Goal: Information Seeking & Learning: Find specific fact

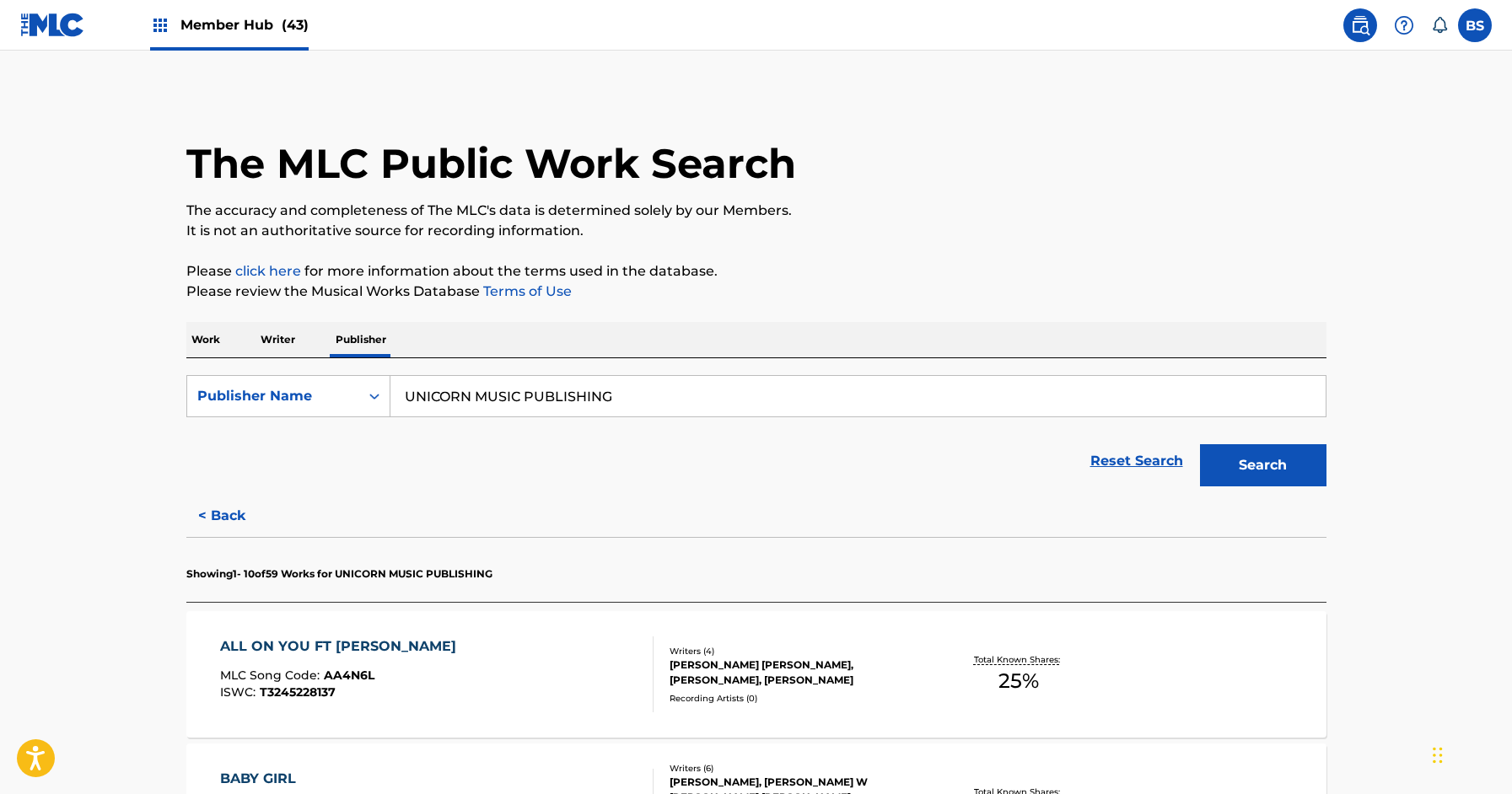
click at [219, 495] on button "< Back" at bounding box center [236, 516] width 101 height 42
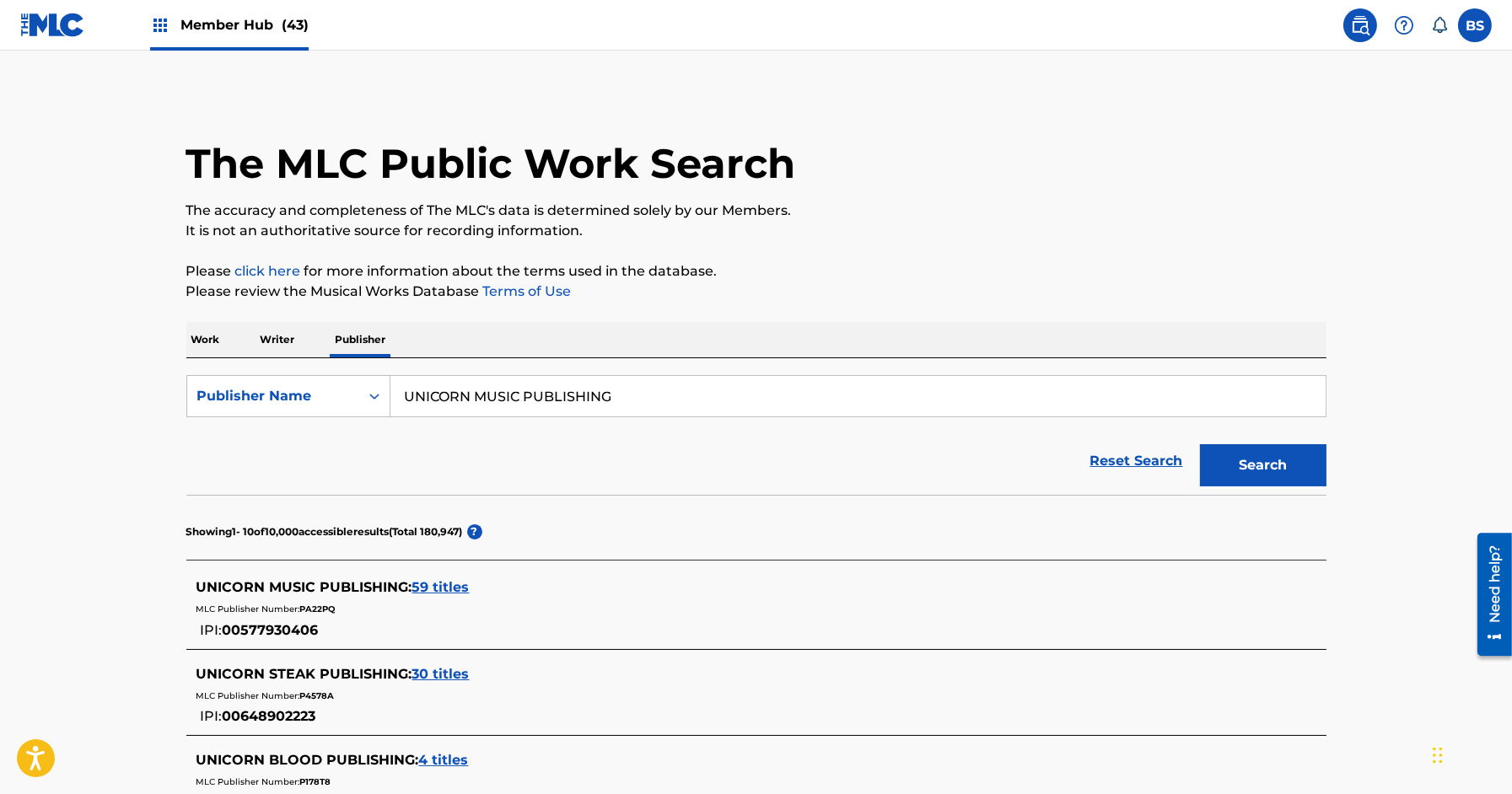
click at [207, 340] on p "Work" at bounding box center [205, 340] width 38 height 36
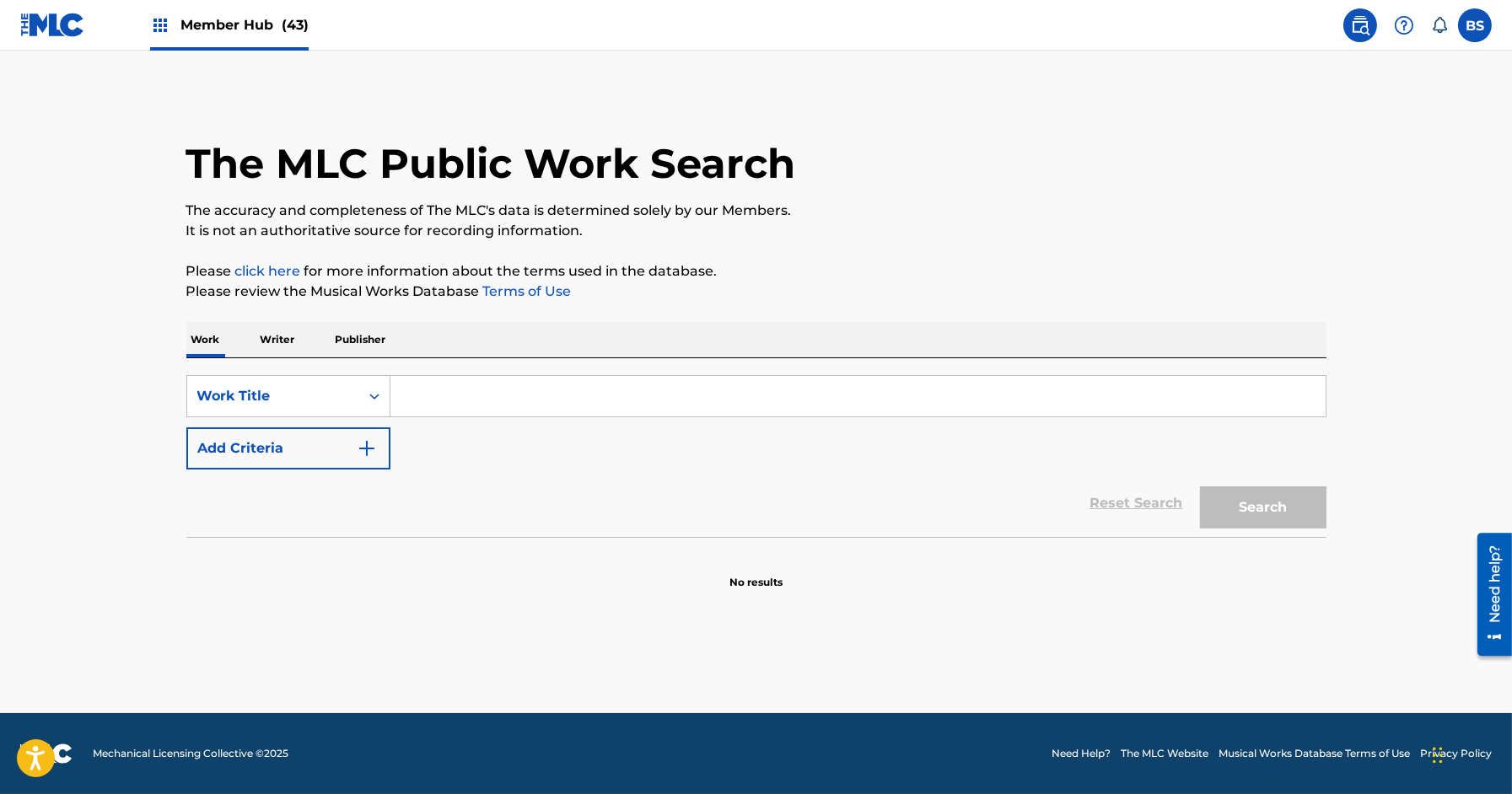
click at [437, 396] on input "Search Form" at bounding box center [858, 396] width 935 height 40
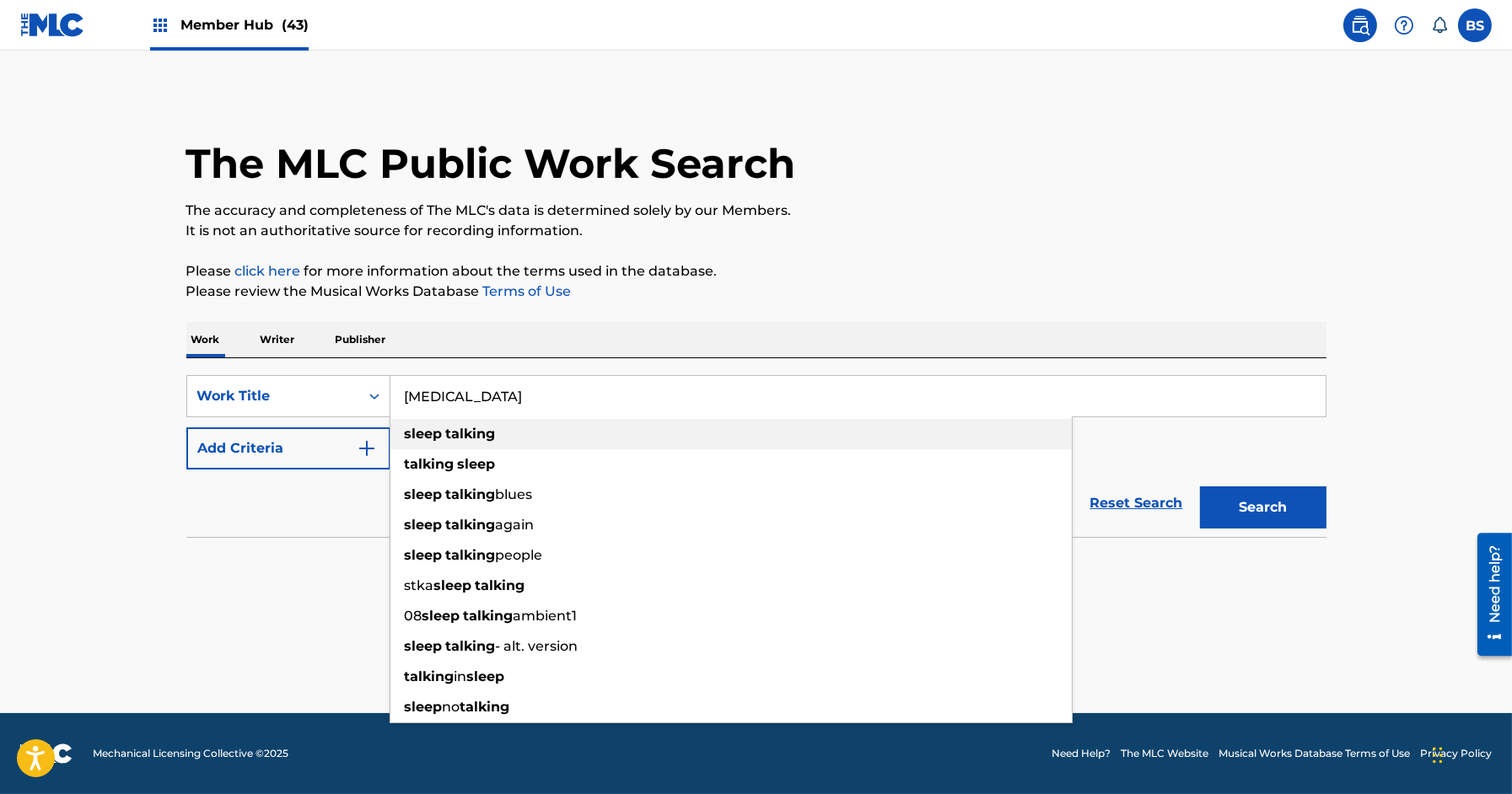
type input "[MEDICAL_DATA]"
click at [423, 434] on strong "sleep" at bounding box center [424, 434] width 38 height 16
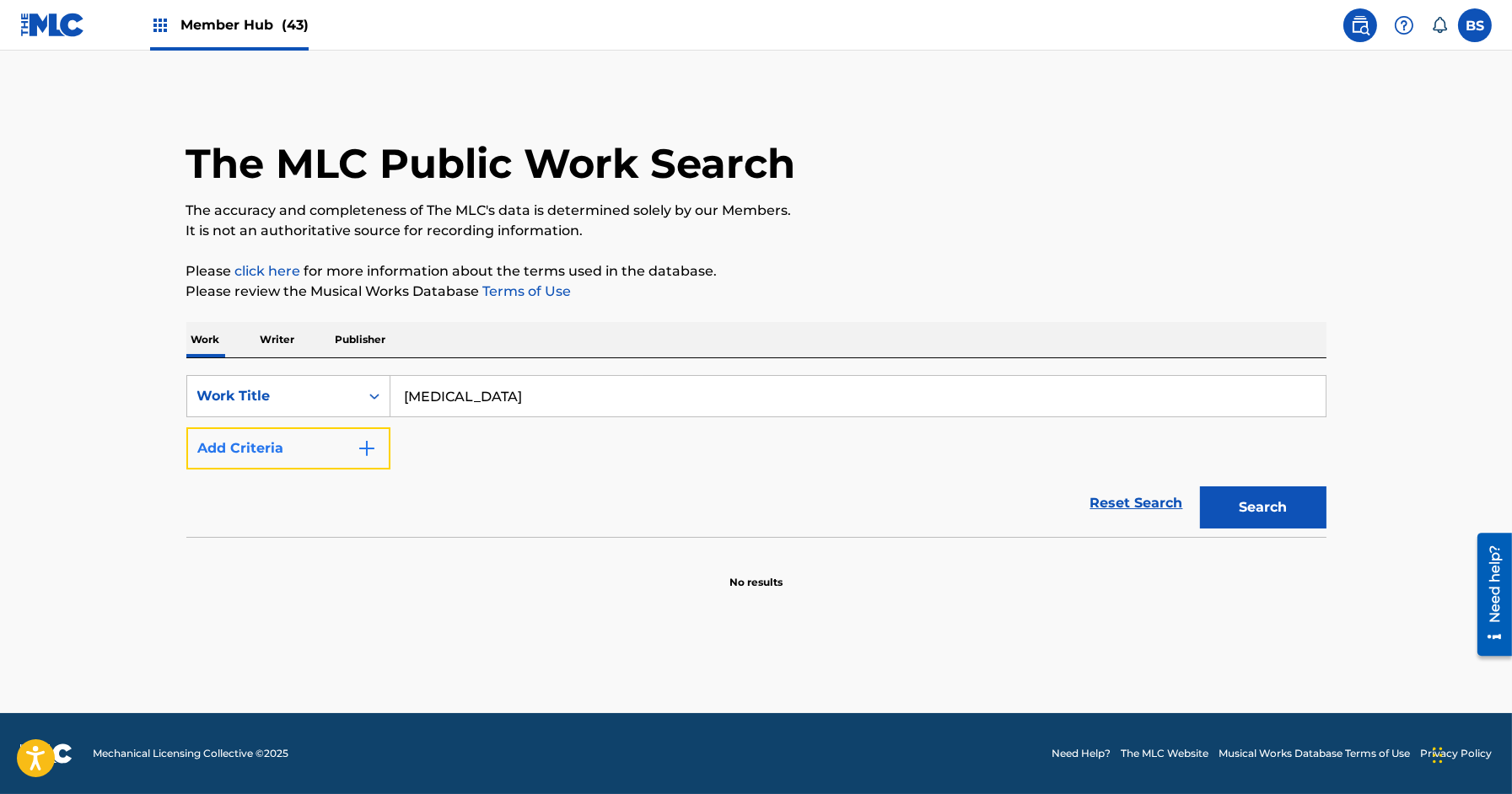
click at [305, 442] on button "Add Criteria" at bounding box center [288, 448] width 204 height 42
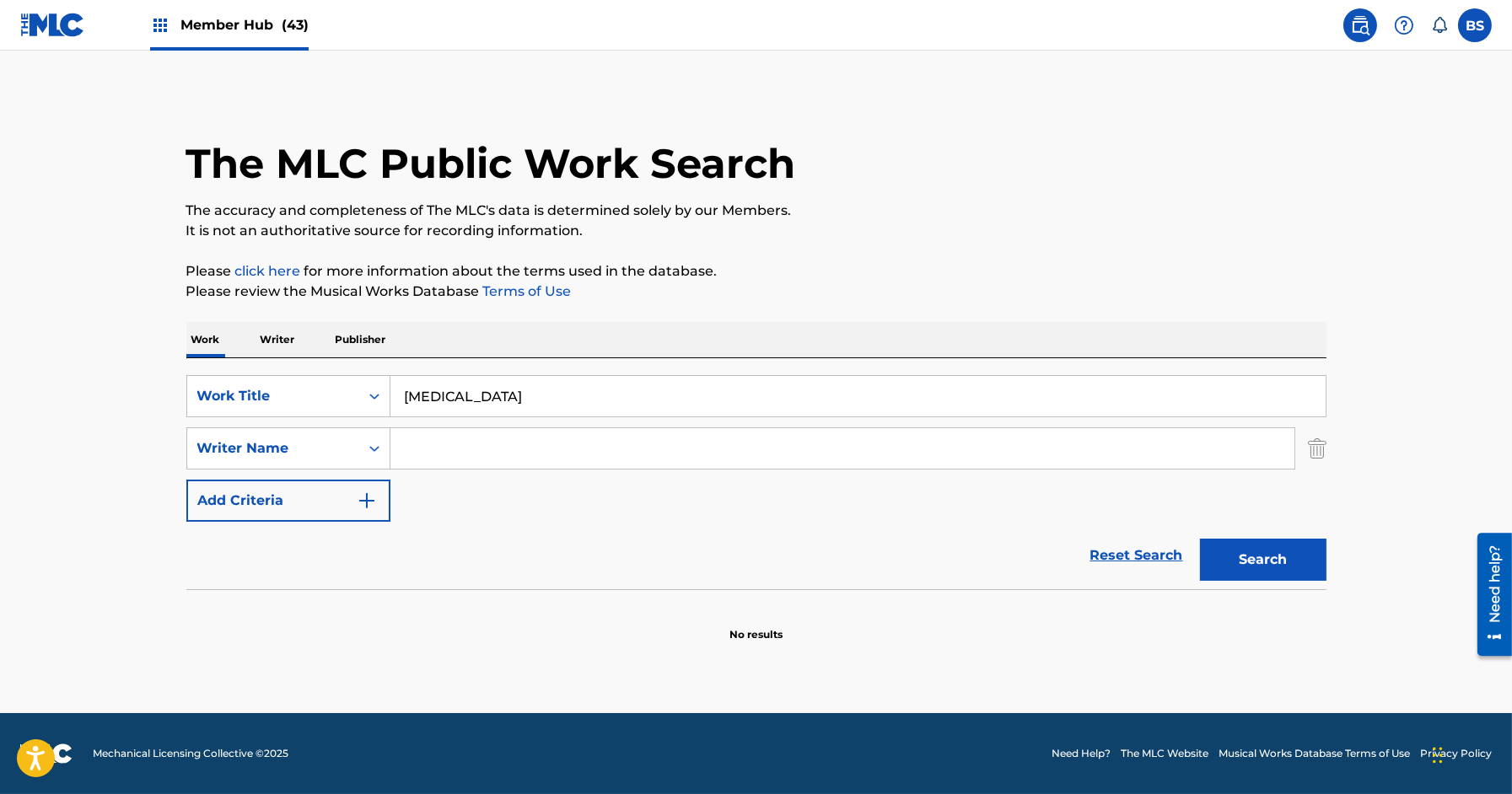
click at [557, 435] on input "Search Form" at bounding box center [842, 448] width 904 height 40
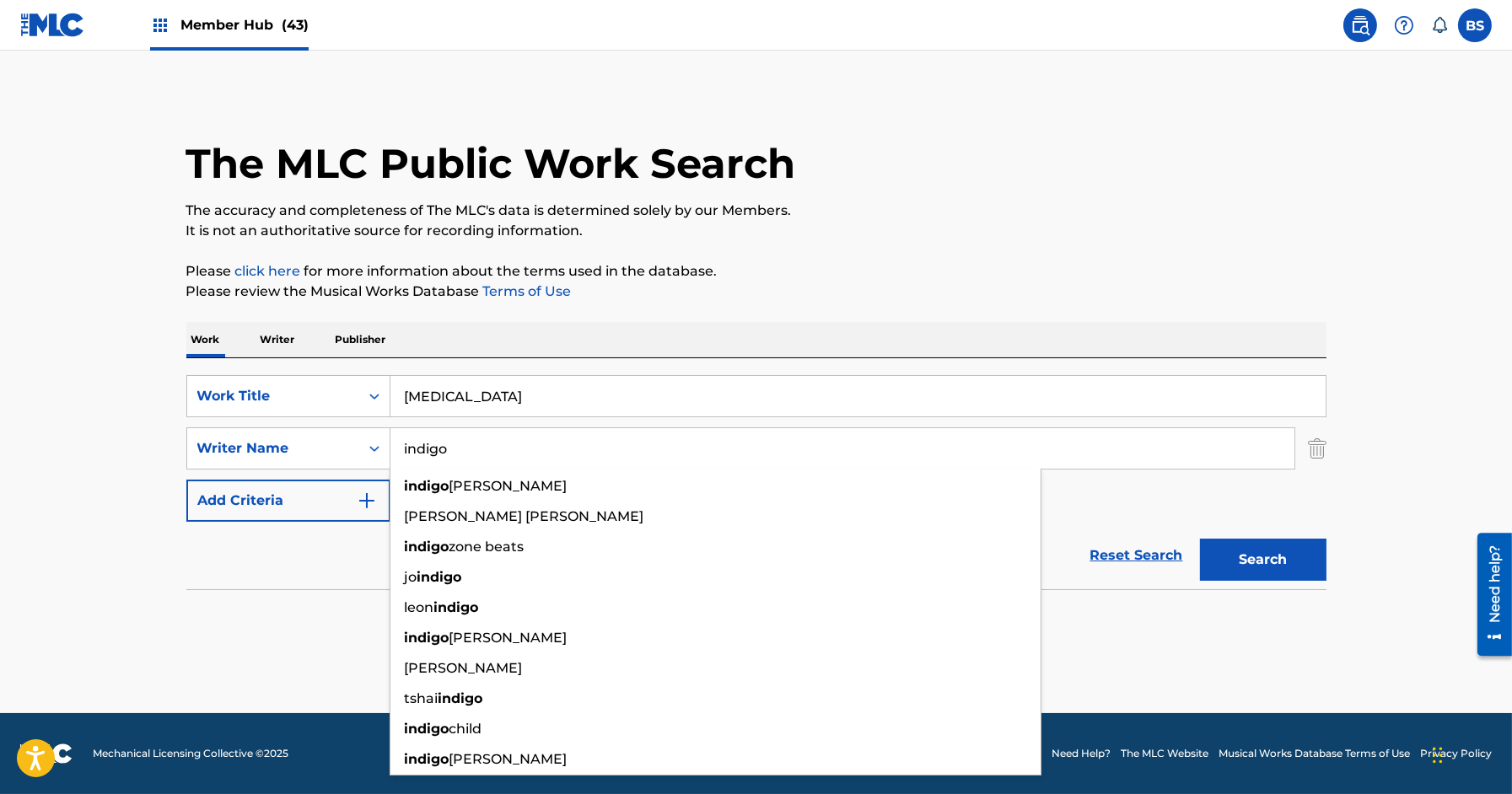
type input "indigo"
click at [1200, 539] on button "Search" at bounding box center [1263, 560] width 126 height 42
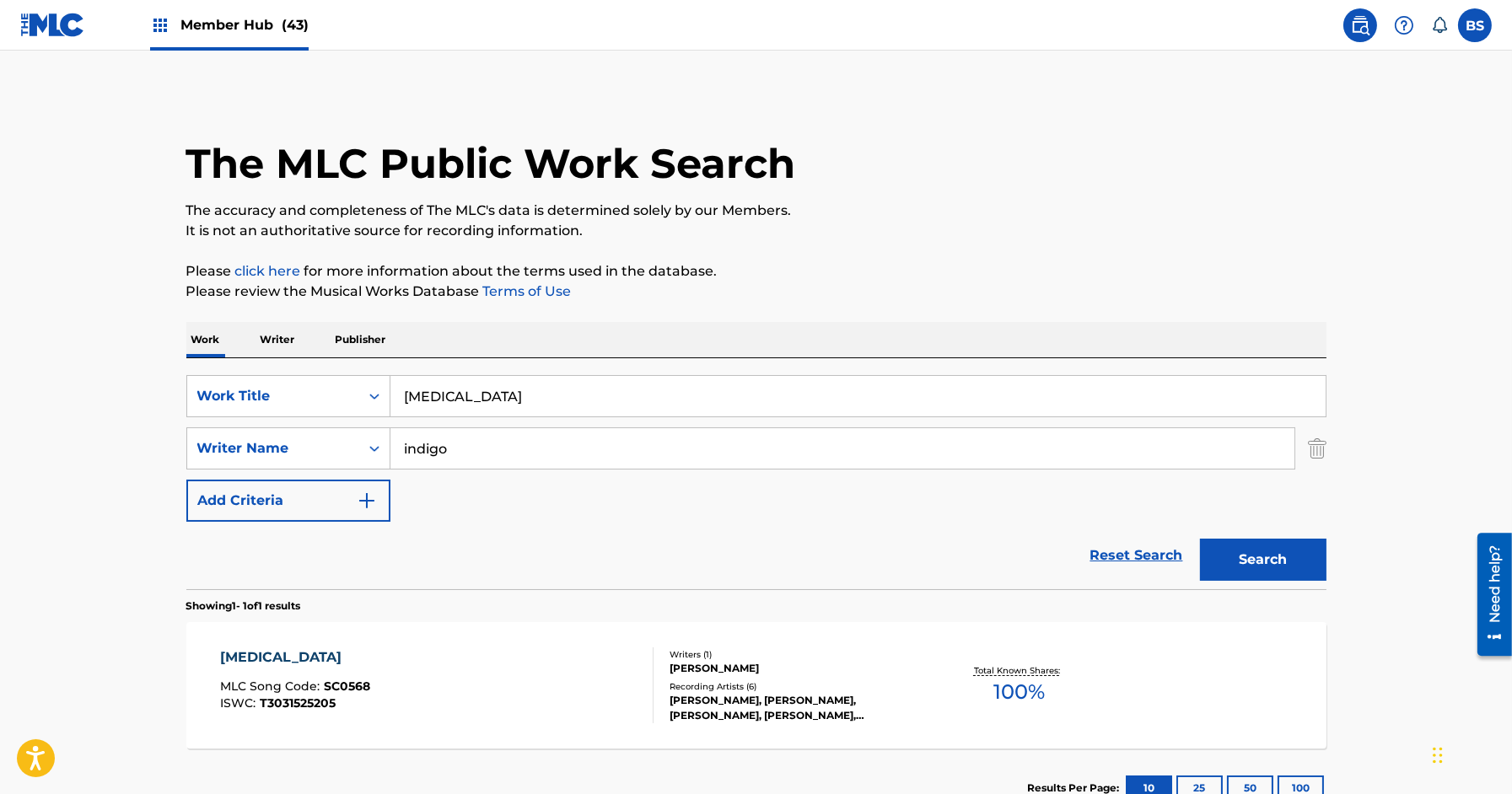
scroll to position [122, 0]
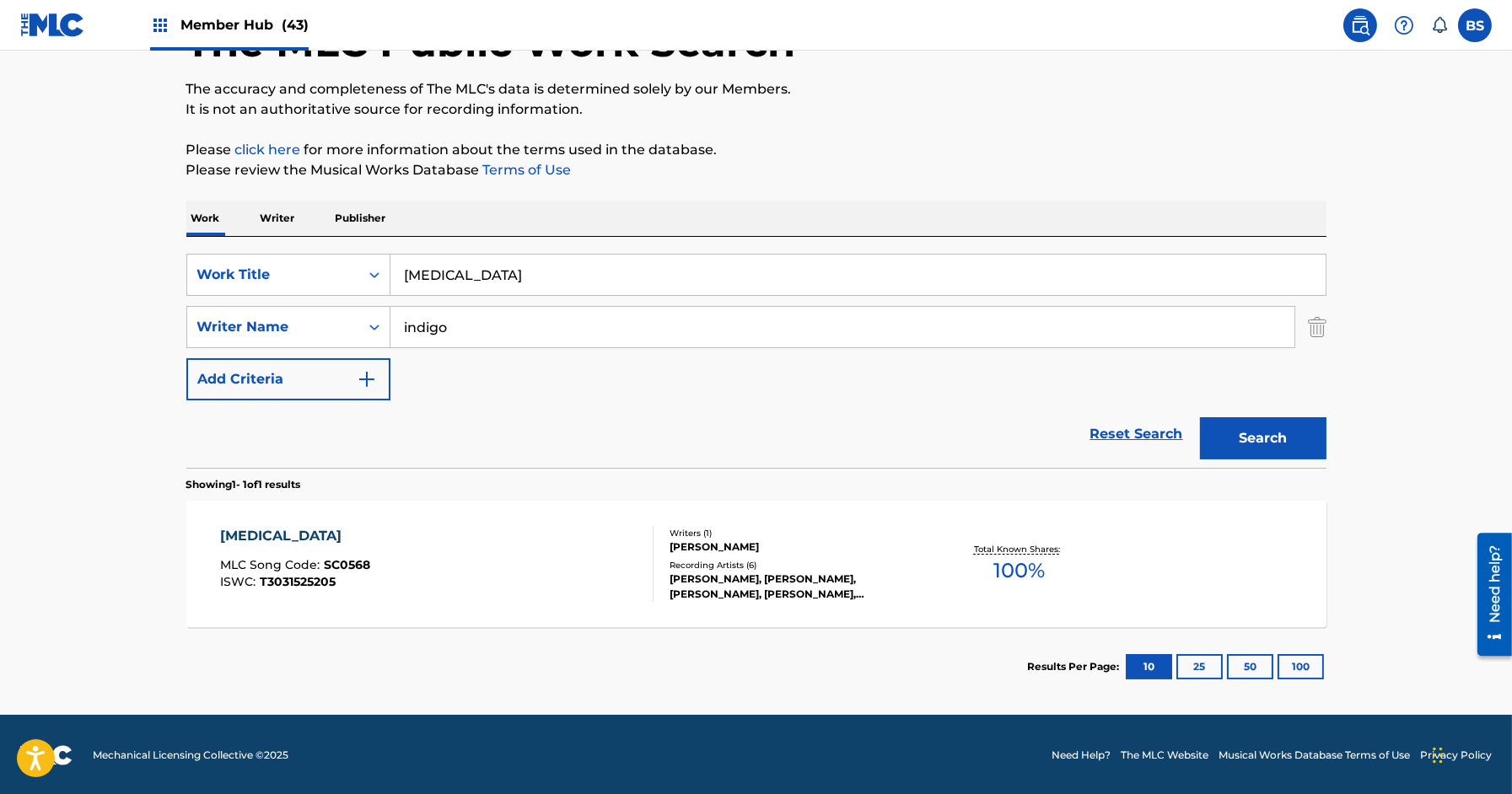
click at [633, 531] on div "[MEDICAL_DATA] MLC Song Code : SC0568 ISWC : T3031525205" at bounding box center [436, 563] width 434 height 76
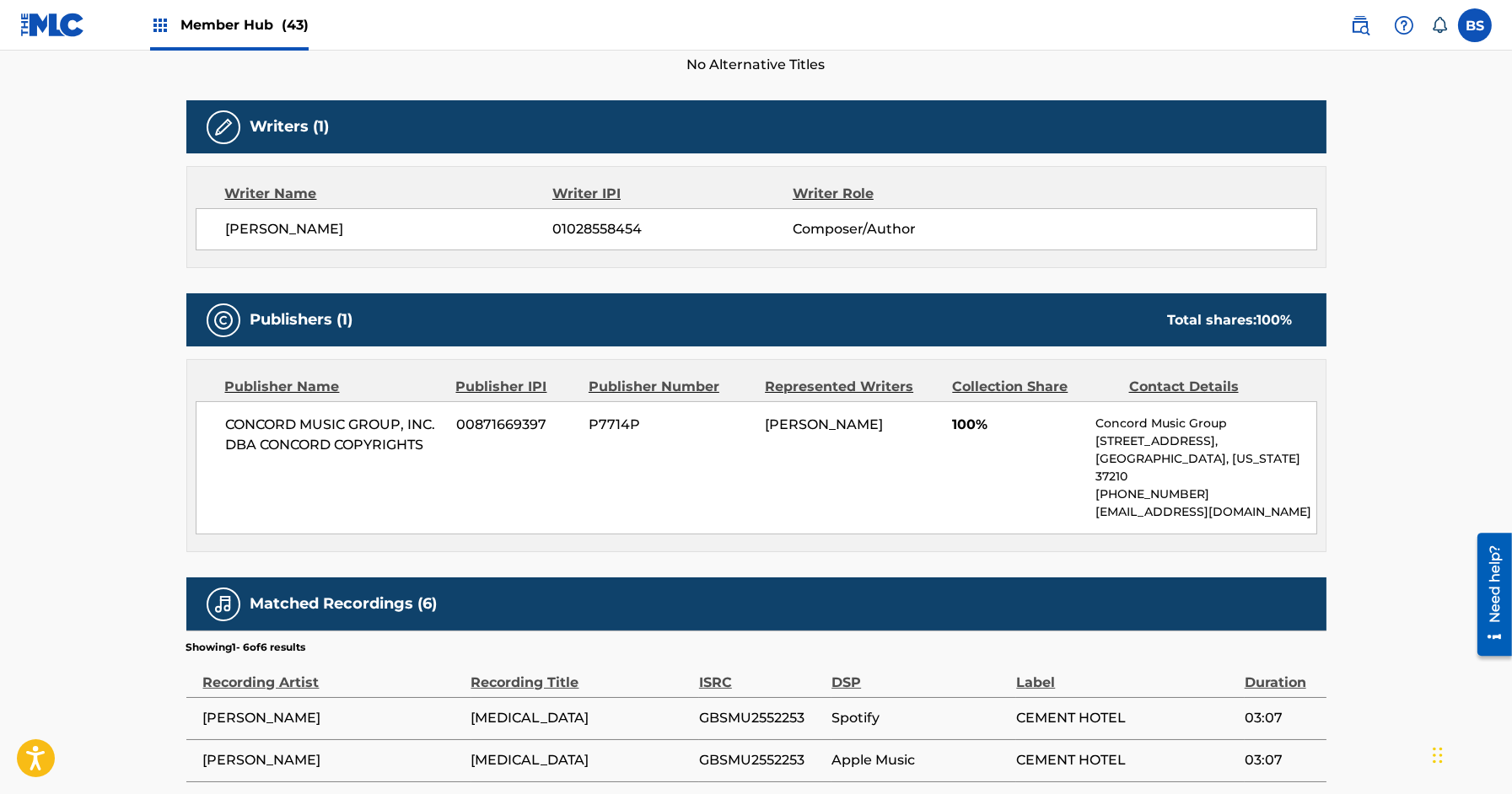
scroll to position [629, 0]
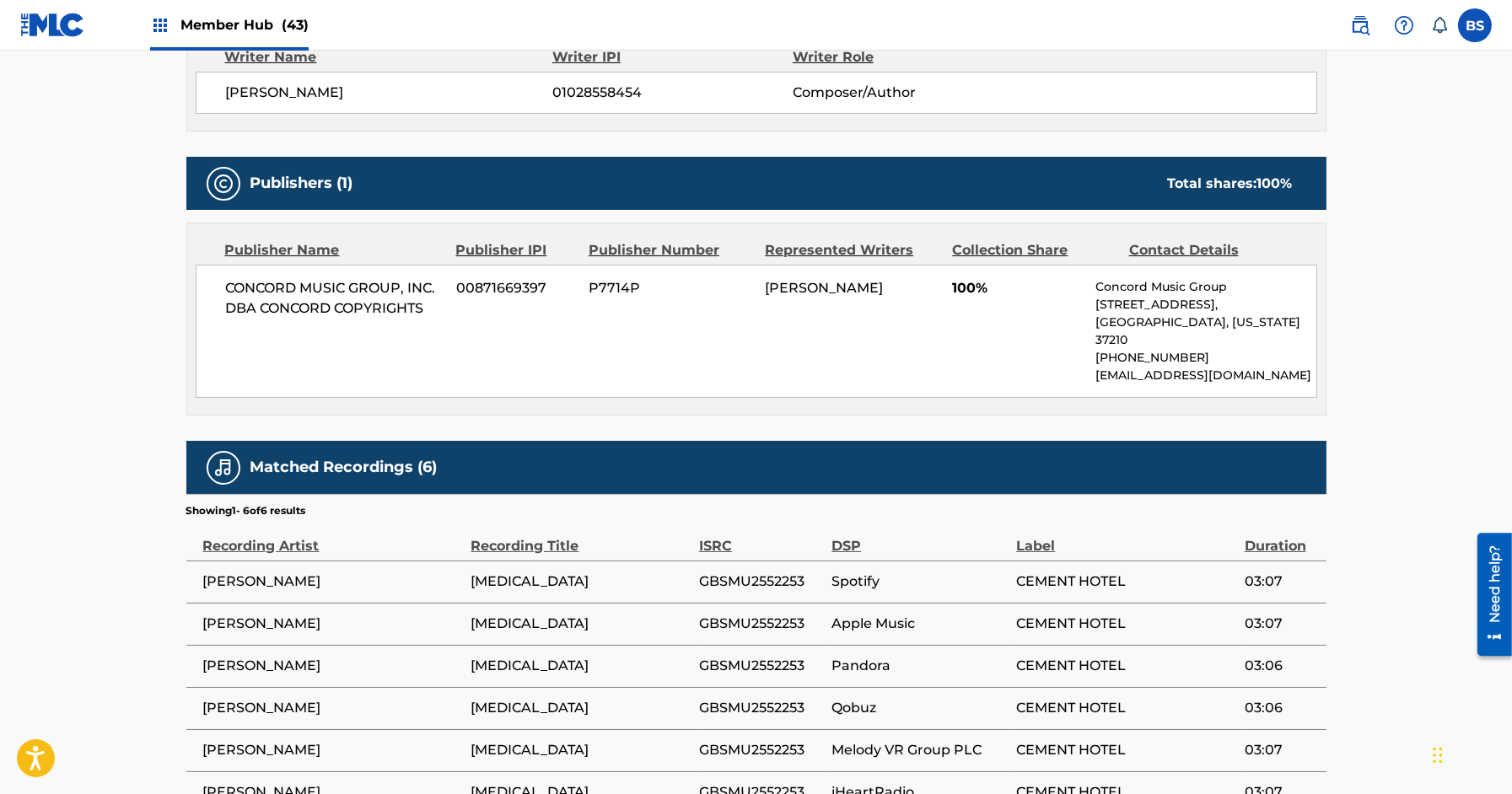
click at [586, 318] on div "CONCORD MUSIC GROUP, INC. DBA CONCORD COPYRIGHTS 00871669397 P7714P INDIGO [PER…" at bounding box center [756, 331] width 1121 height 133
